Goal: Information Seeking & Learning: Learn about a topic

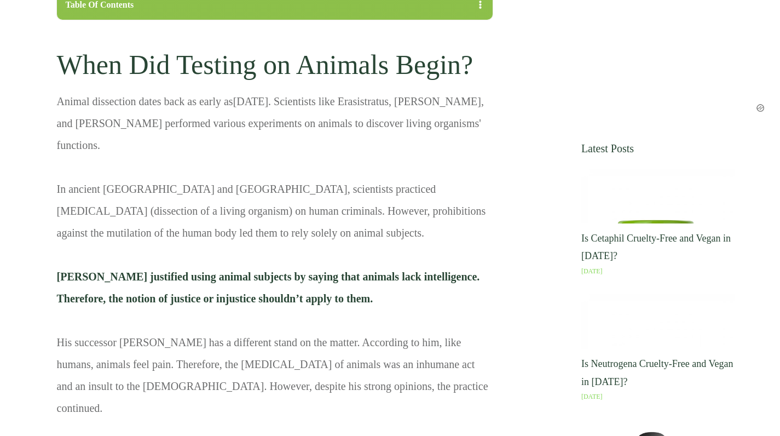
scroll to position [769, 0]
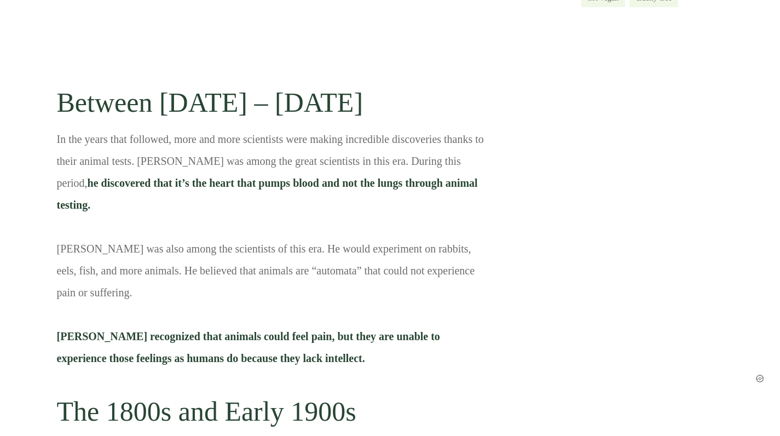
scroll to position [0, 0]
click at [284, 216] on p "In the years that followed, more and more scientists were making incredible dis…" at bounding box center [275, 252] width 436 height 249
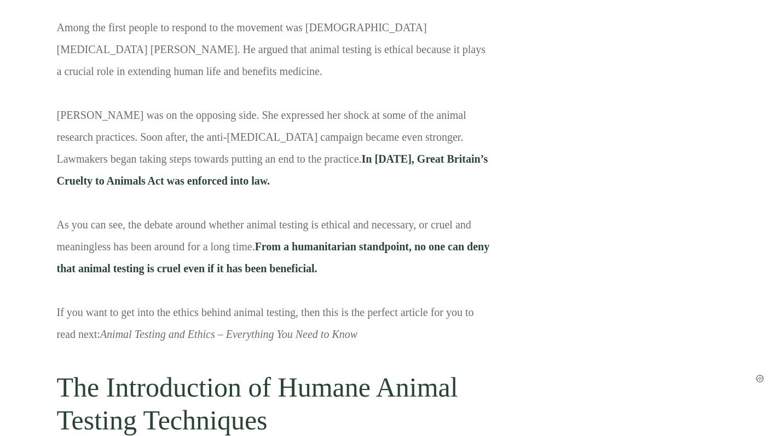
scroll to position [2028, 0]
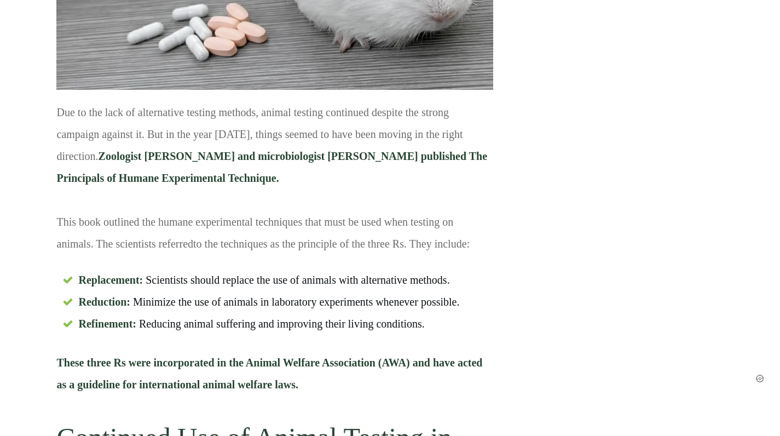
scroll to position [2682, 0]
click at [341, 351] on p "These three Rs were incorporated in the Animal Welfare Association (AWA) and ha…" at bounding box center [275, 377] width 436 height 52
click at [581, 228] on span at bounding box center [673, 213] width 184 height 338
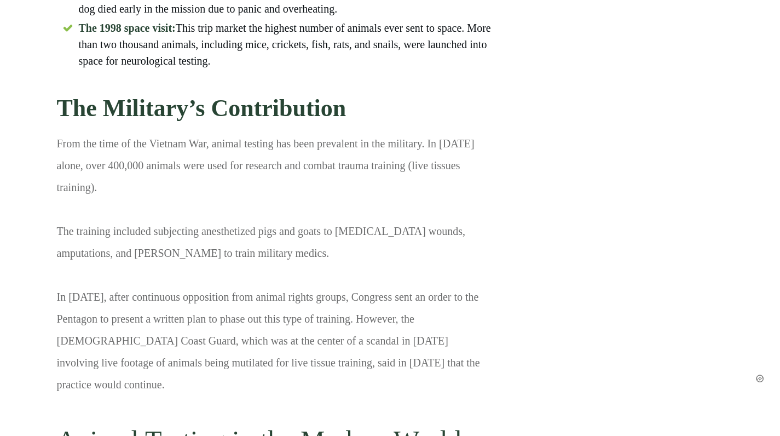
scroll to position [3391, 0]
click at [410, 407] on h2 "Animal Testing in the Modern World" at bounding box center [275, 435] width 436 height 57
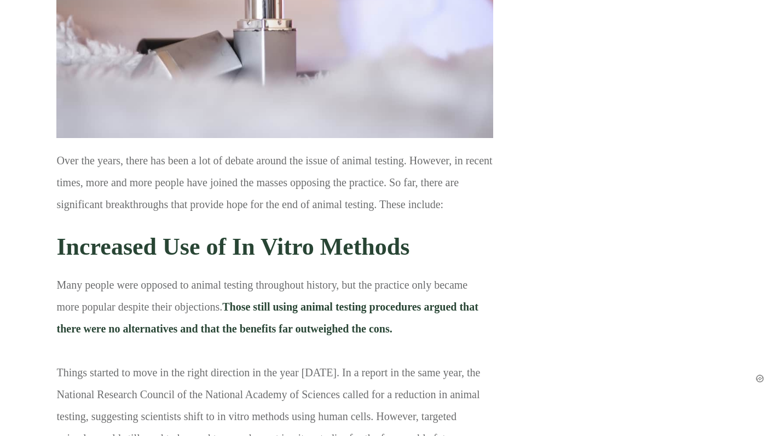
scroll to position [4021, 0]
click at [410, 310] on p "Many people were opposed to animal testing throughout history, but the practice…" at bounding box center [275, 364] width 436 height 183
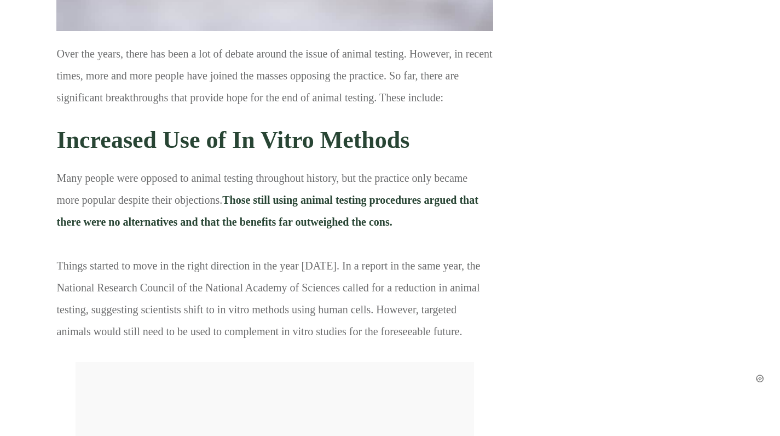
scroll to position [4128, 0]
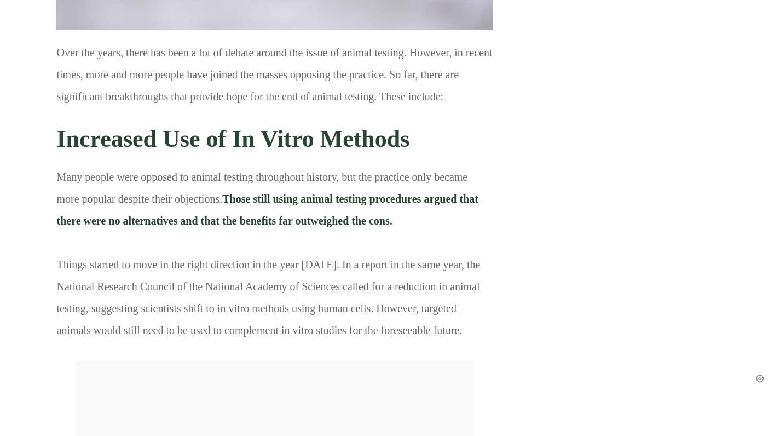
drag, startPoint x: 528, startPoint y: 278, endPoint x: 535, endPoint y: 244, distance: 34.7
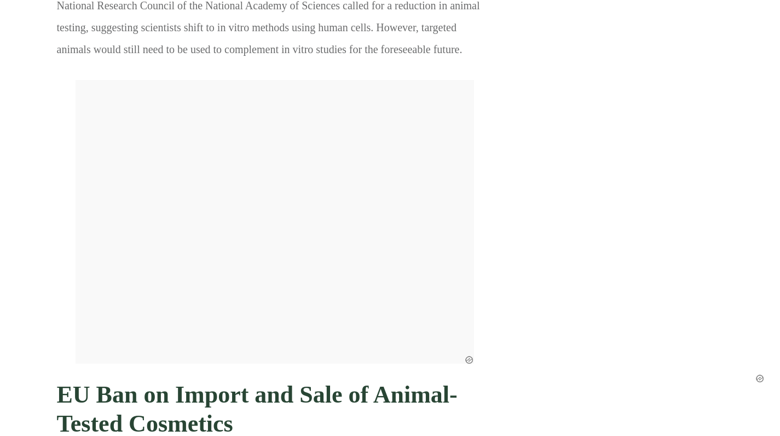
scroll to position [4410, 0]
click at [473, 372] on h3 "EU Ban on Import and Sale of Animal-Tested Cosmetics" at bounding box center [275, 409] width 436 height 74
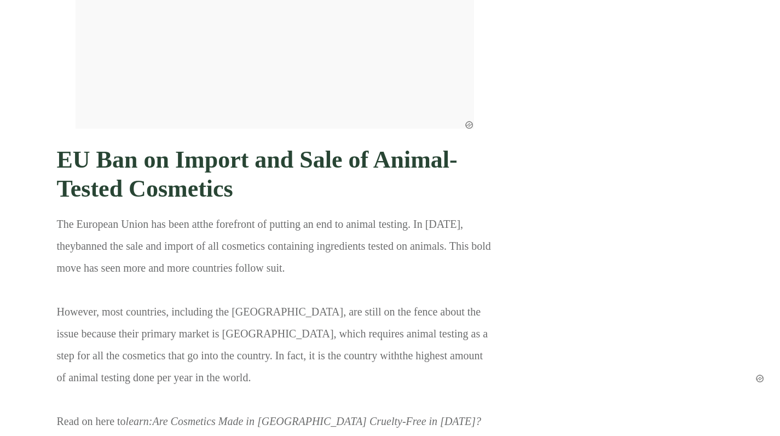
scroll to position [4643, 0]
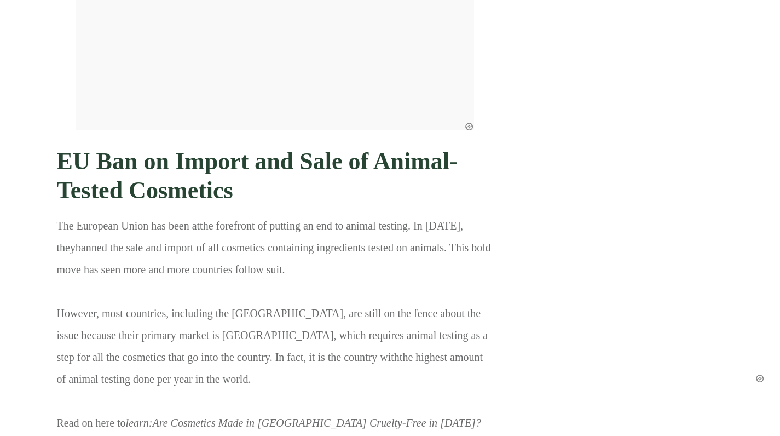
click at [450, 313] on p "The European Union has been at the forefront of putting an end to animal testin…" at bounding box center [275, 363] width 436 height 296
